Goal: Task Accomplishment & Management: Manage account settings

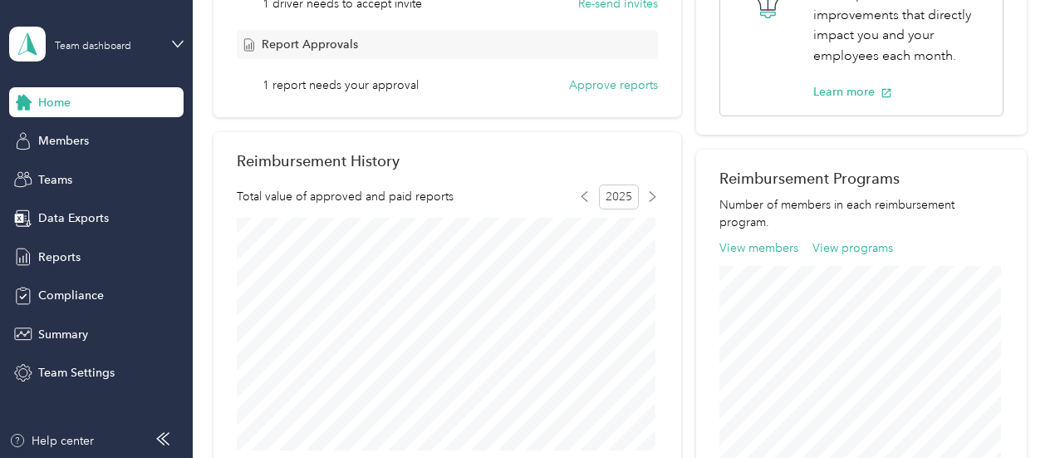
scroll to position [414, 0]
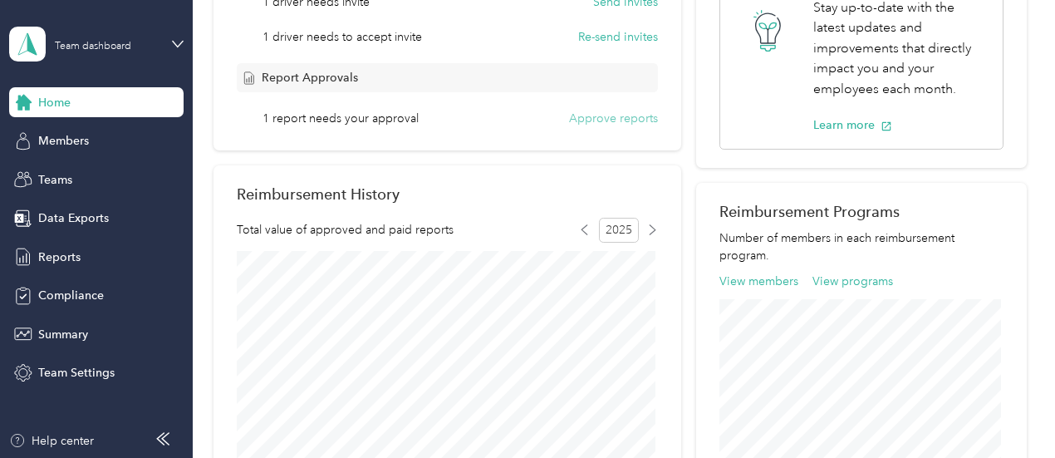
click at [612, 121] on button "Approve reports" at bounding box center [613, 118] width 89 height 17
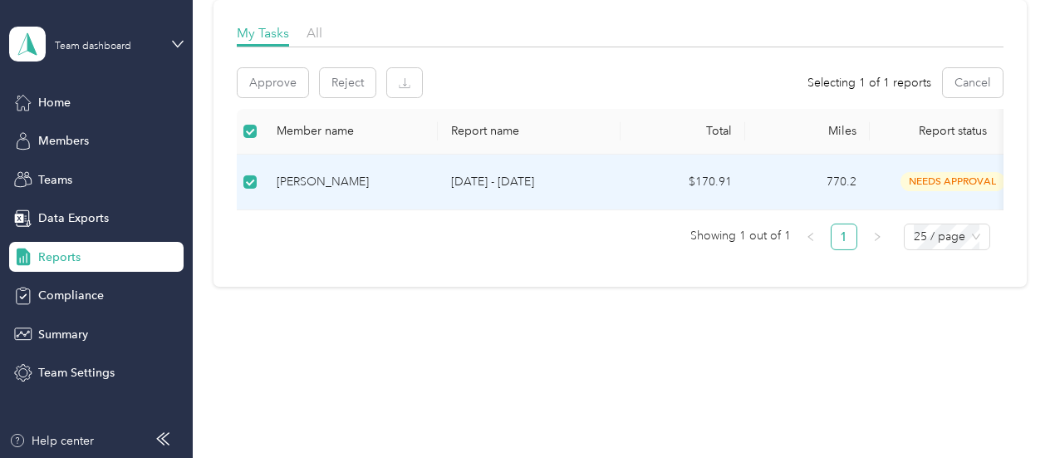
scroll to position [252, 0]
click at [277, 79] on button "Approve" at bounding box center [273, 82] width 71 height 29
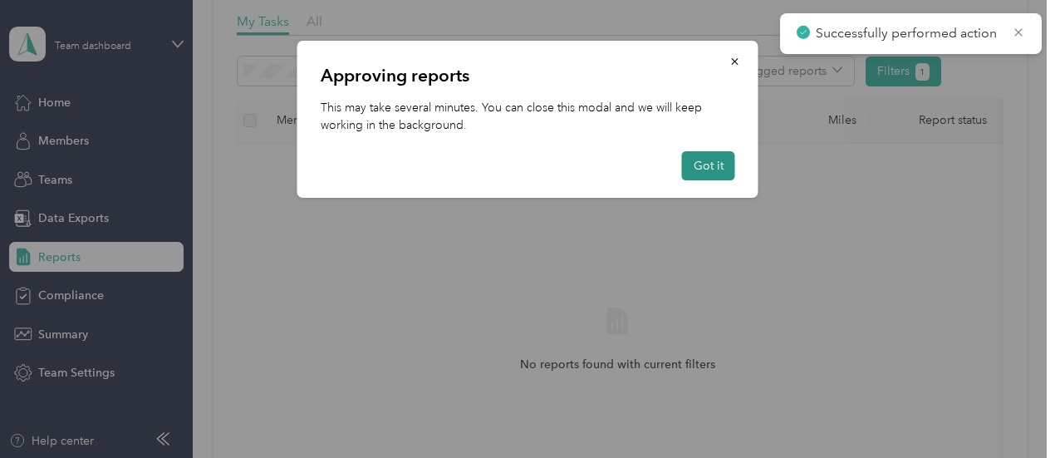
click at [716, 167] on button "Got it" at bounding box center [708, 165] width 53 height 29
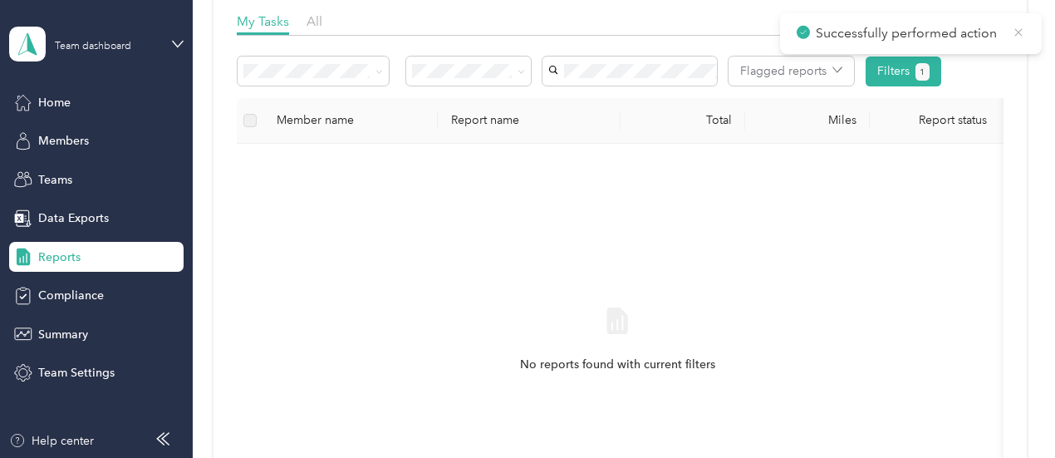
click at [1012, 34] on icon at bounding box center [1018, 32] width 13 height 15
